Goal: Navigation & Orientation: Understand site structure

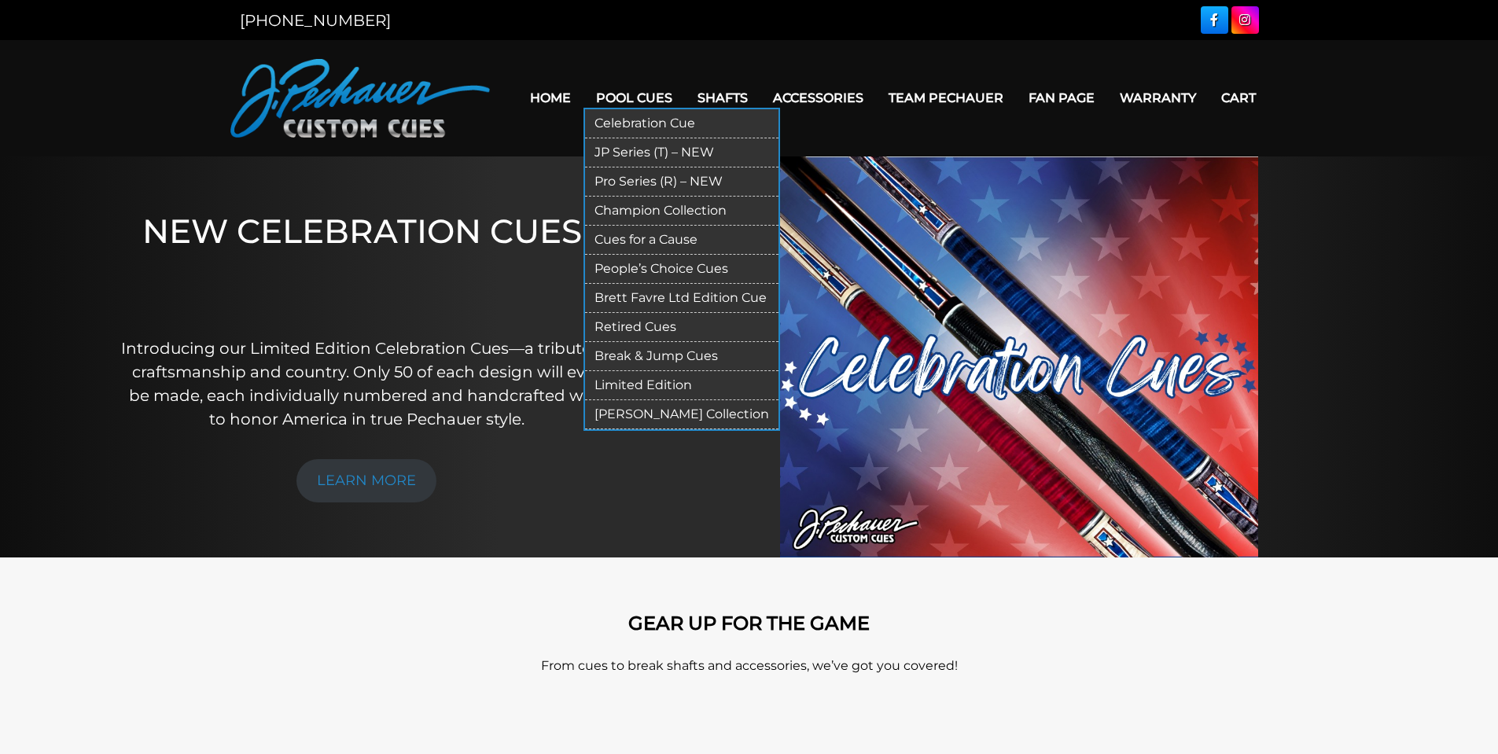
click at [629, 153] on link "JP Series (T) – NEW" at bounding box center [681, 152] width 193 height 29
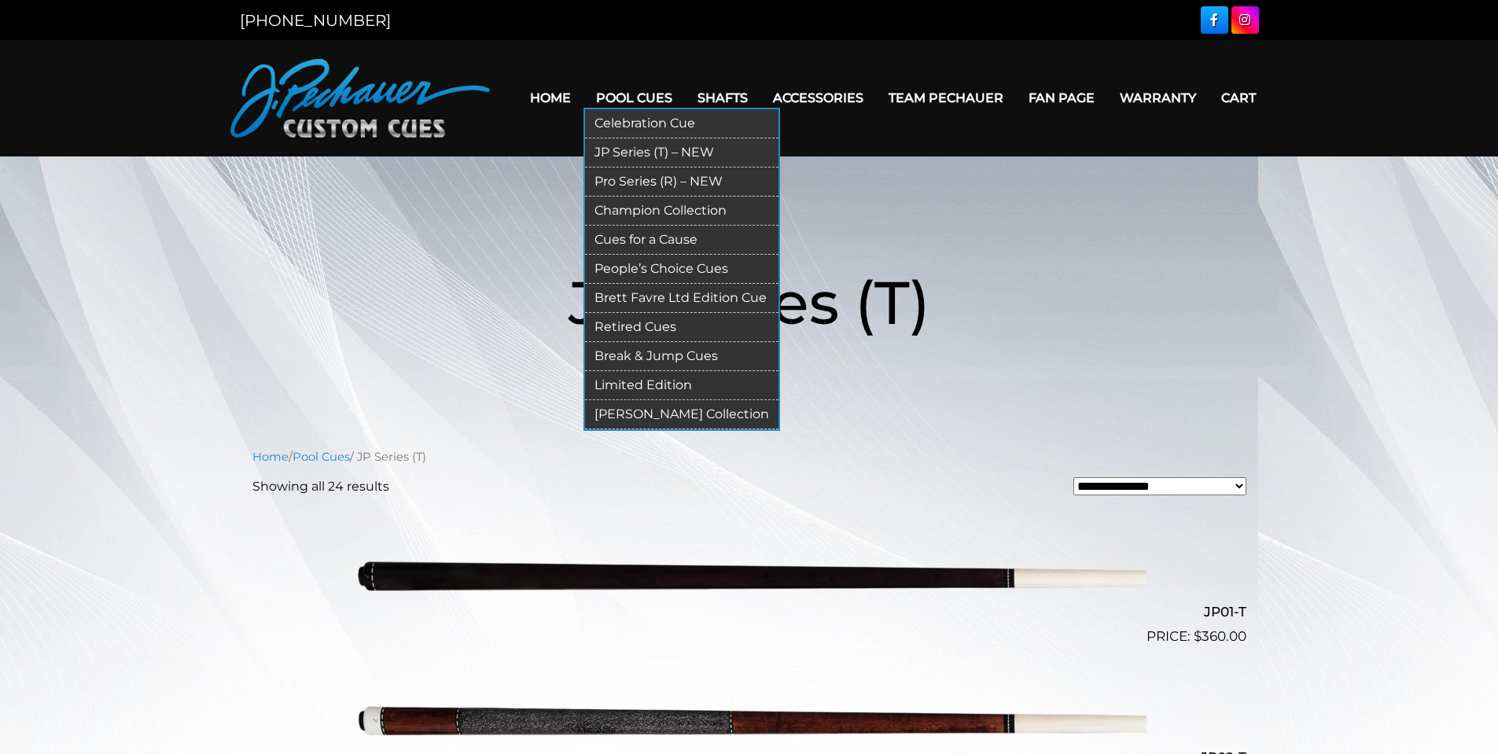
click at [631, 180] on link "Pro Series (R) – NEW" at bounding box center [681, 182] width 193 height 29
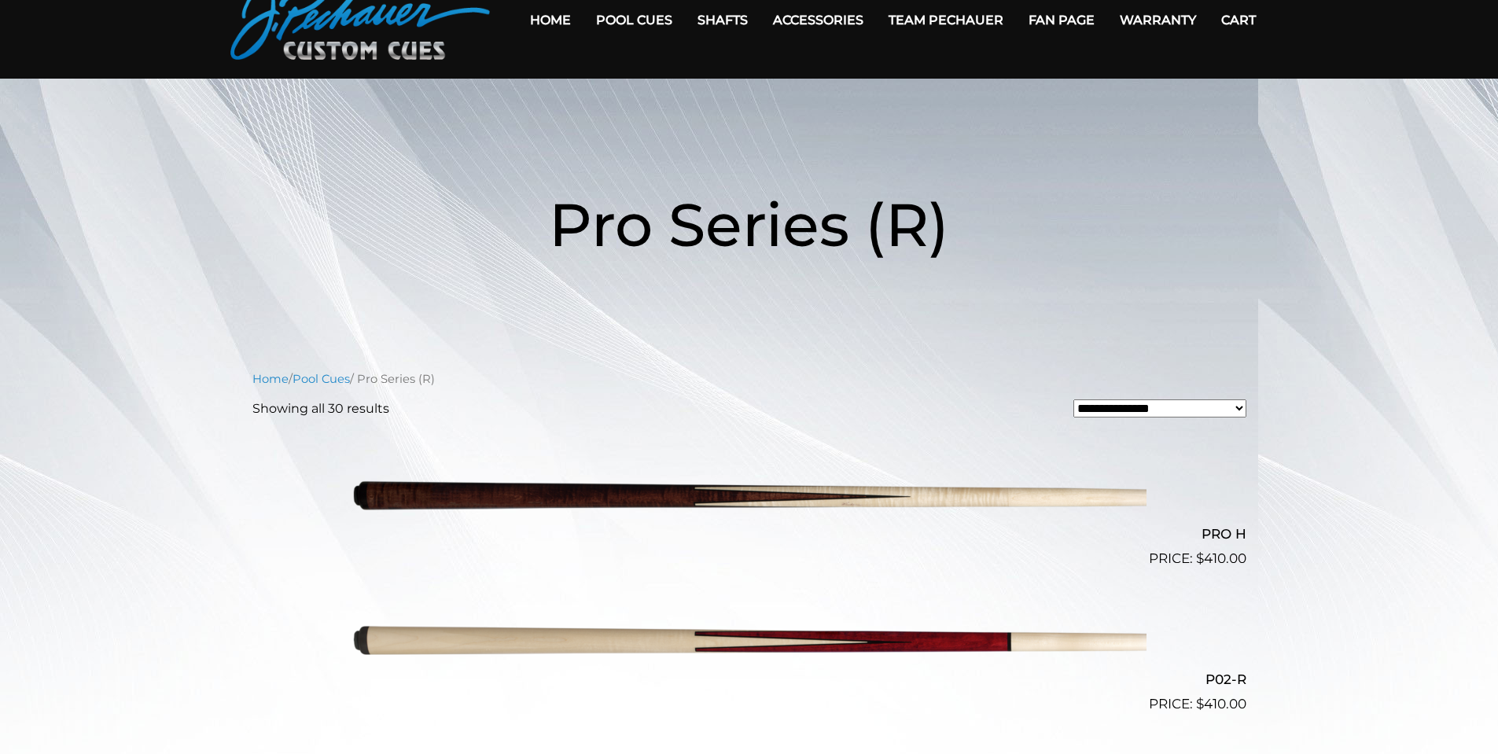
scroll to position [79, 0]
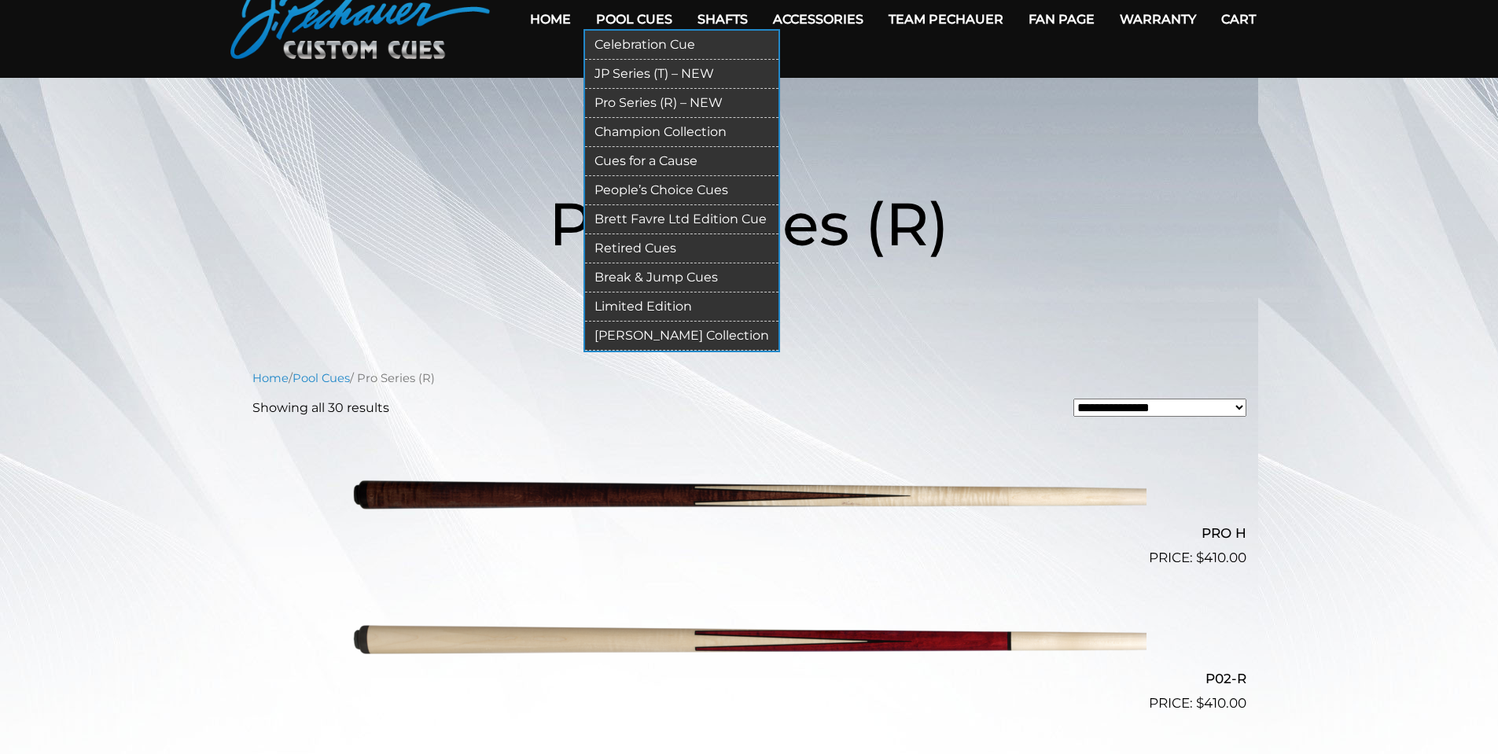
click at [636, 46] on link "Celebration Cue" at bounding box center [681, 45] width 193 height 29
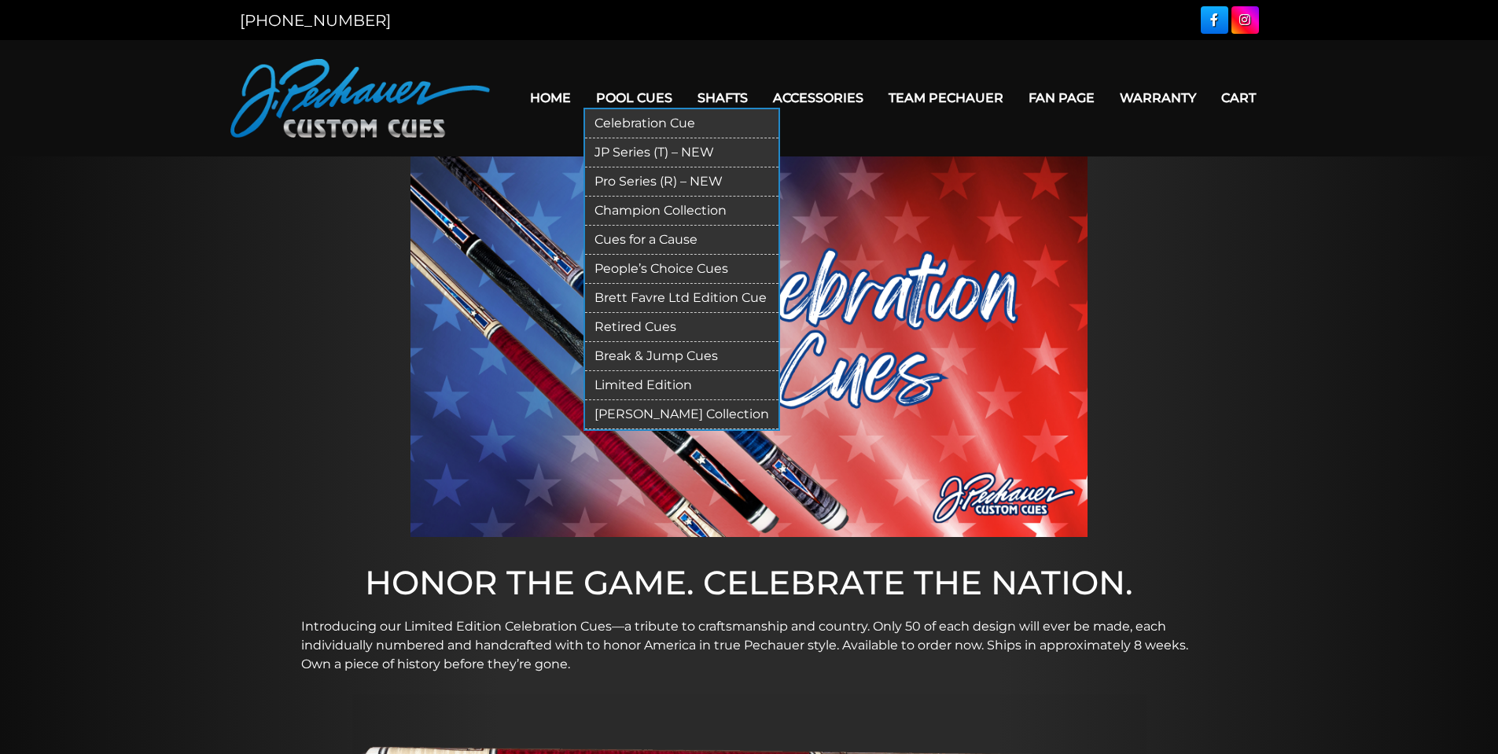
click at [635, 209] on link "Champion Collection" at bounding box center [681, 211] width 193 height 29
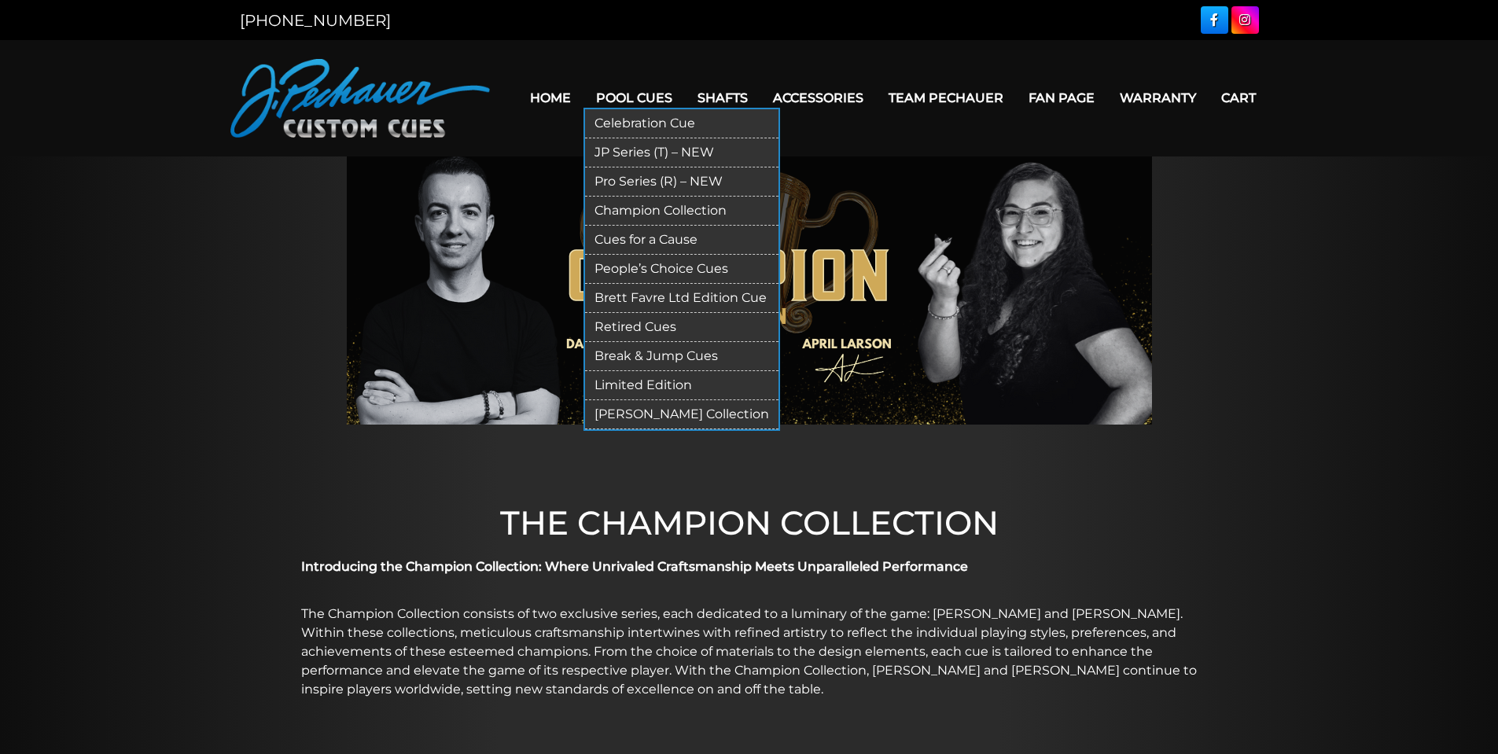
click at [617, 234] on link "Cues for a Cause" at bounding box center [681, 240] width 193 height 29
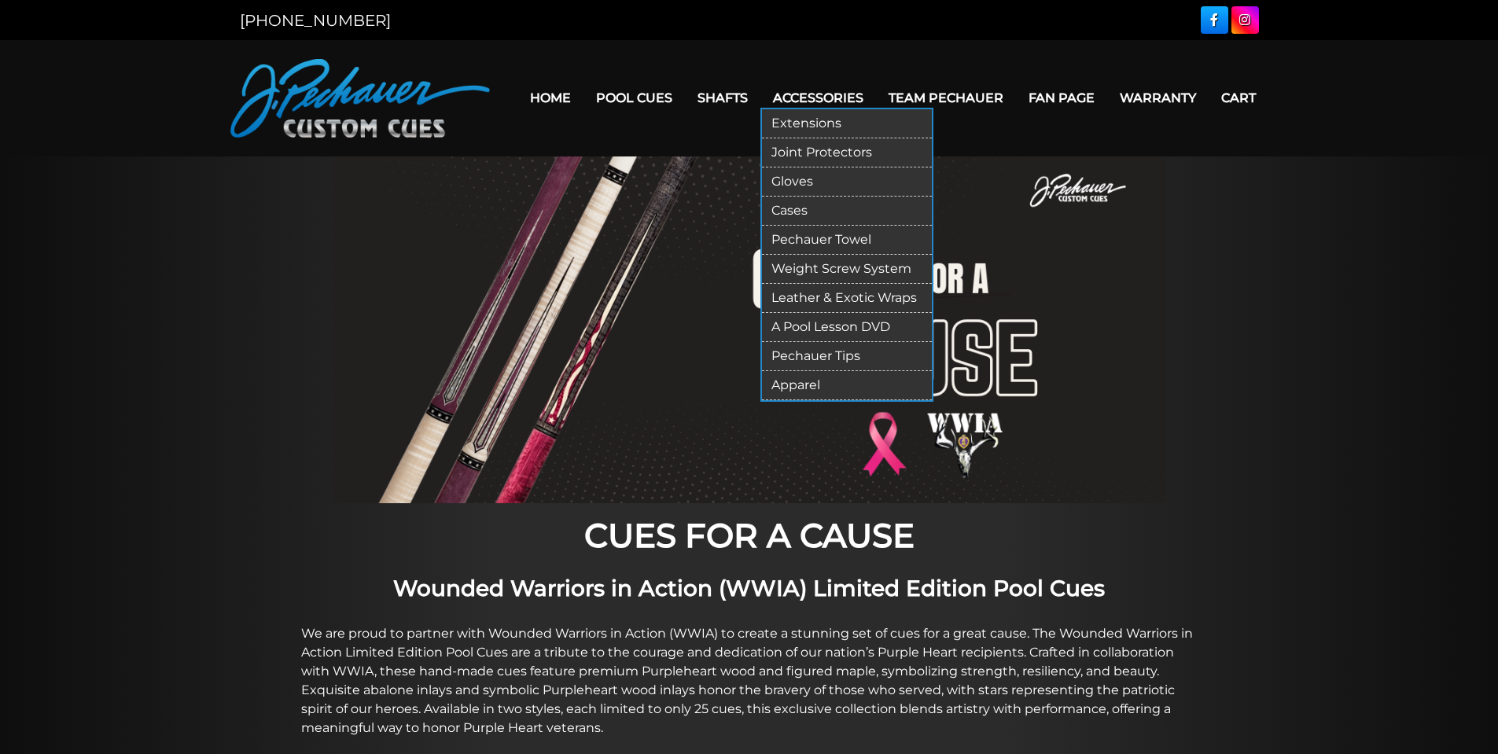
click at [798, 209] on link "Cases" at bounding box center [847, 211] width 170 height 29
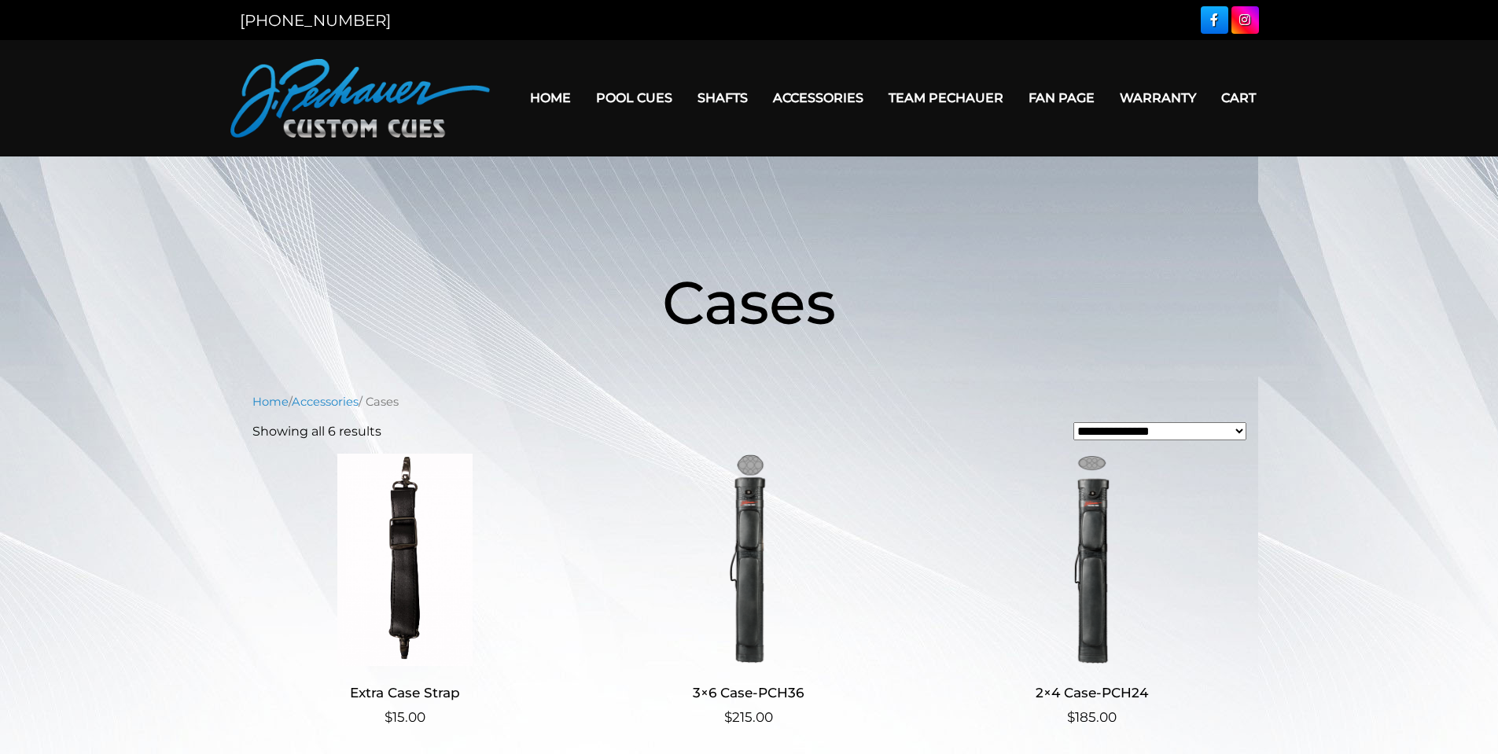
click at [912, 100] on link "Team Pechauer" at bounding box center [946, 98] width 140 height 40
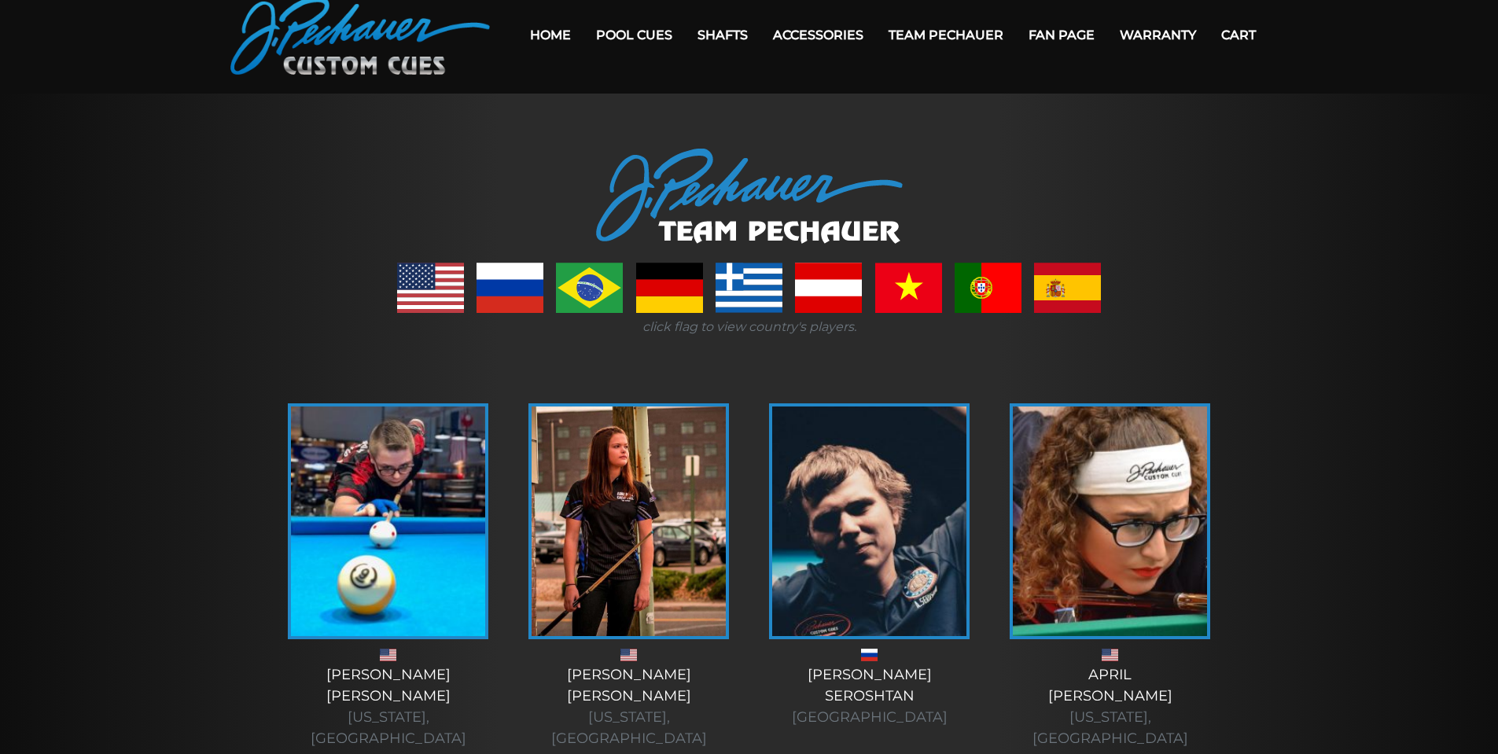
scroll to position [28, 0]
